Goal: Communication & Community: Answer question/provide support

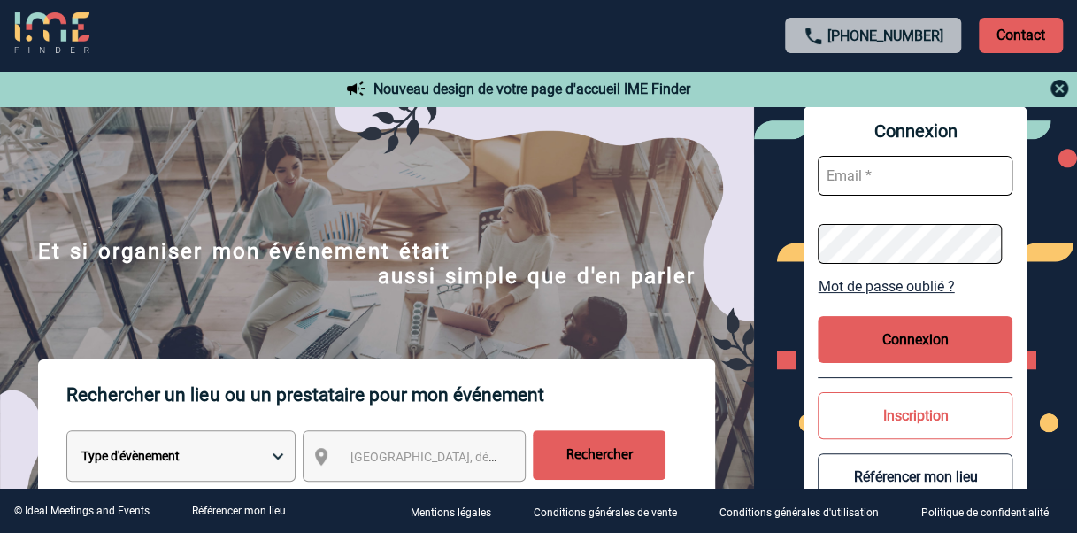
click at [885, 177] on input "text" at bounding box center [915, 176] width 195 height 40
type input "aurelie.moro@knds.fr"
click at [812, 248] on div "Connexion aurelie.moro@knds.fr Mot de passe oublié ? Connexion Inscription Réfé…" at bounding box center [915, 313] width 223 height 415
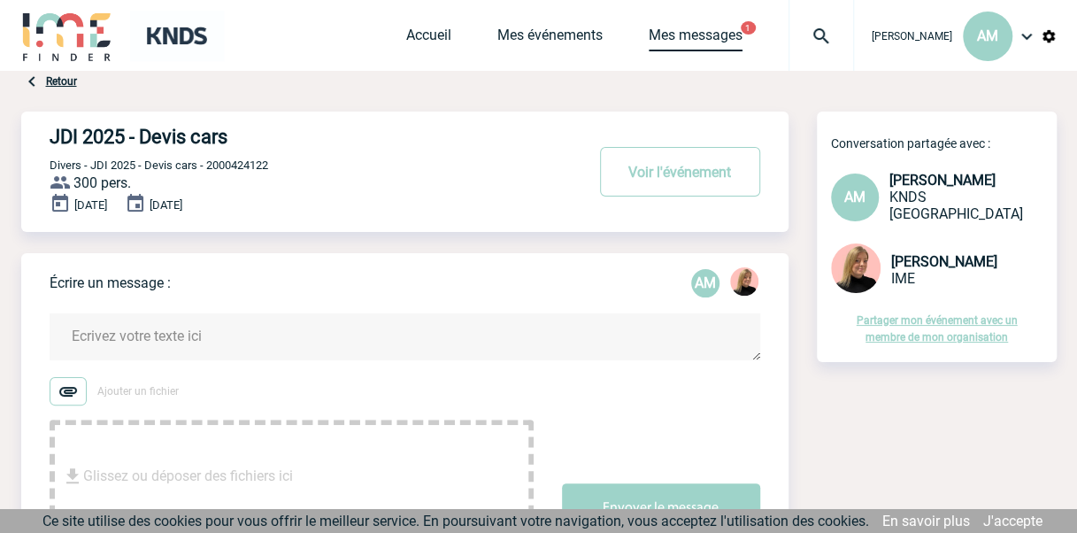
click at [742, 35] on link "Mes messages" at bounding box center [696, 39] width 94 height 25
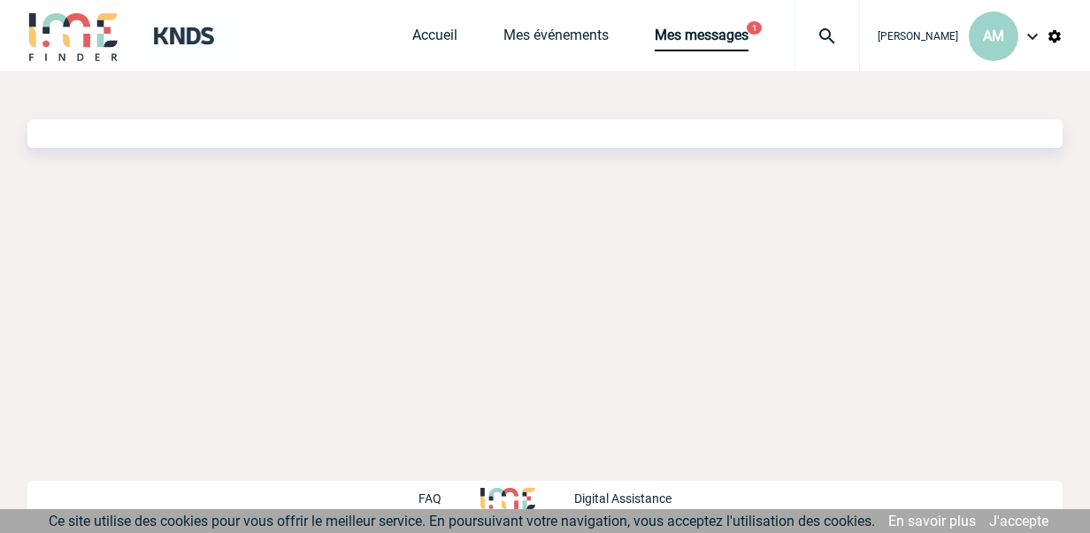
click at [759, 65] on div "Accueil Mes événements Mes messages 1 Projet, client Projet, client" at bounding box center [636, 35] width 448 height 71
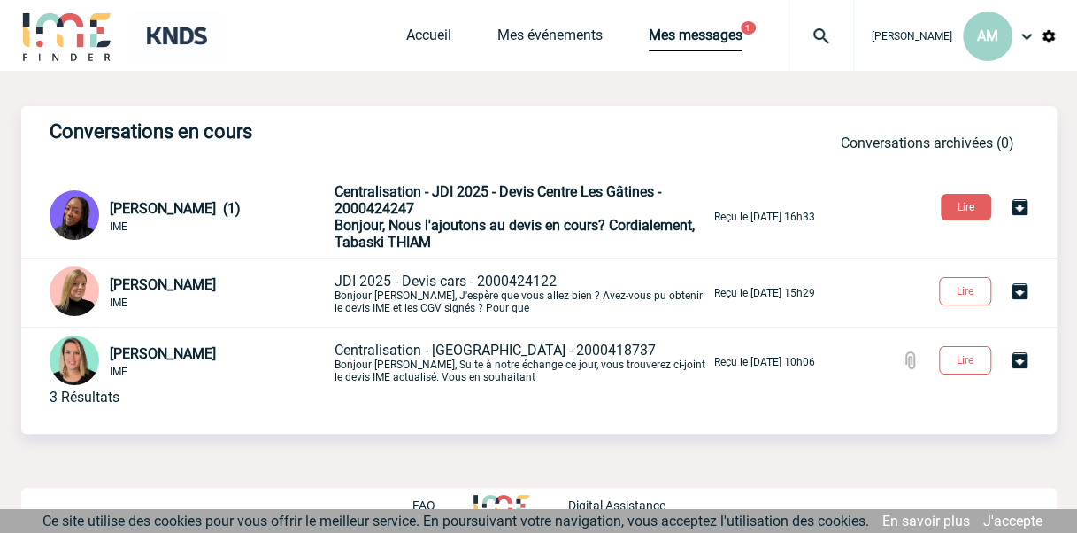
click at [550, 205] on p "Centralisation - JDI 2025 - Devis Centre Les Gâtines - 2000424247 Bonjour, Nous…" at bounding box center [523, 216] width 376 height 67
